Goal: Unclear: Browse casually

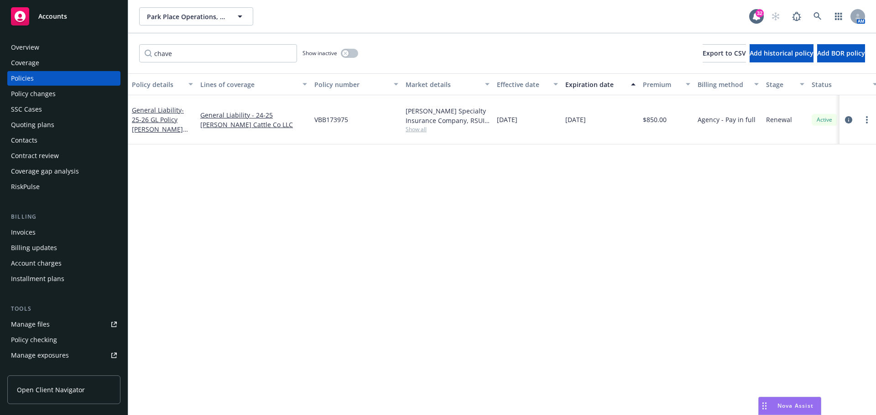
scroll to position [194, 0]
